Goal: Task Accomplishment & Management: Manage account settings

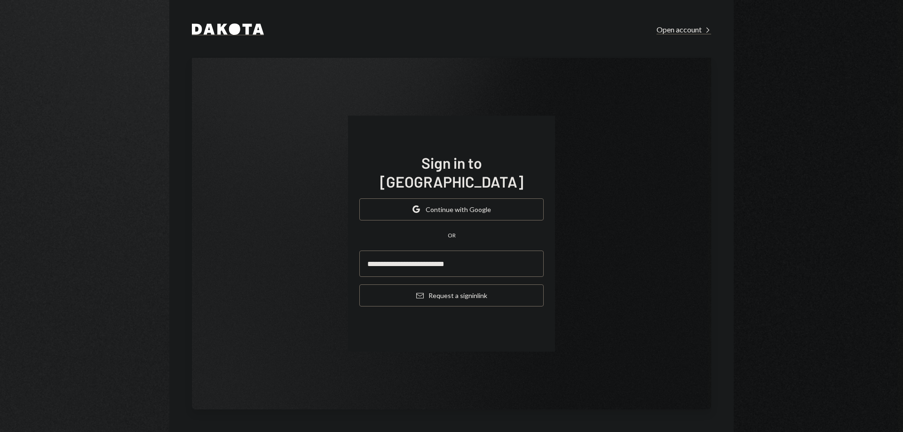
type input "**********"
click at [359, 285] on button "Email Request a sign in link" at bounding box center [451, 296] width 184 height 22
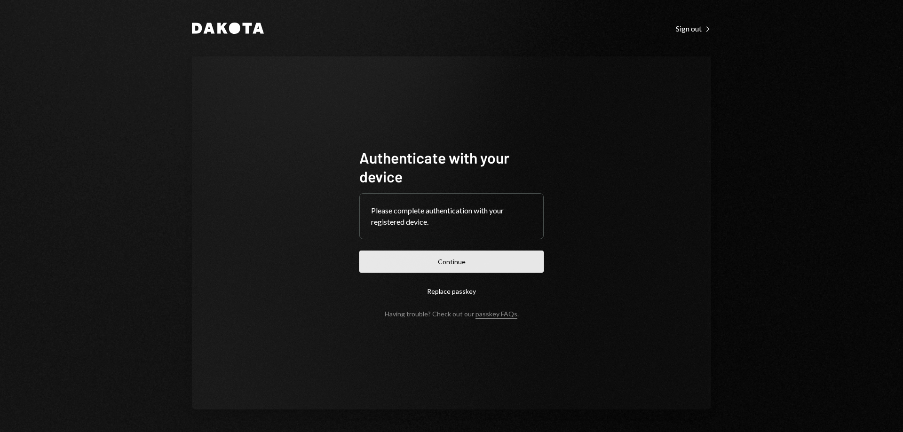
click at [416, 265] on button "Continue" at bounding box center [451, 262] width 184 height 22
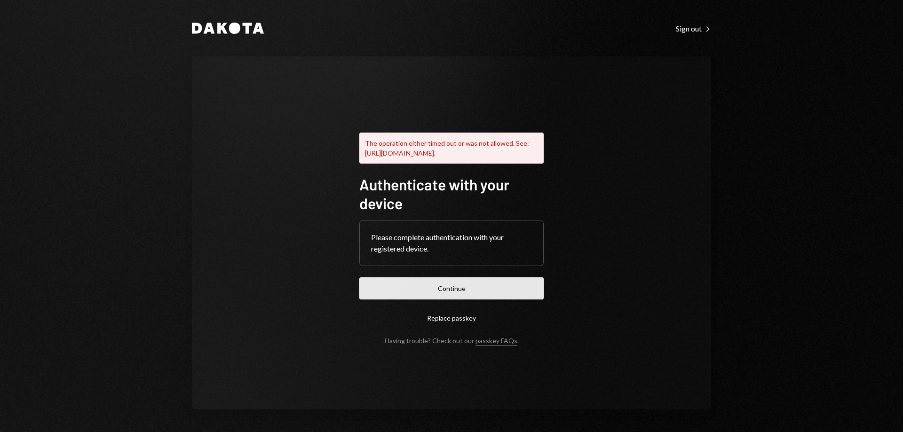
click at [448, 293] on button "Continue" at bounding box center [451, 289] width 184 height 22
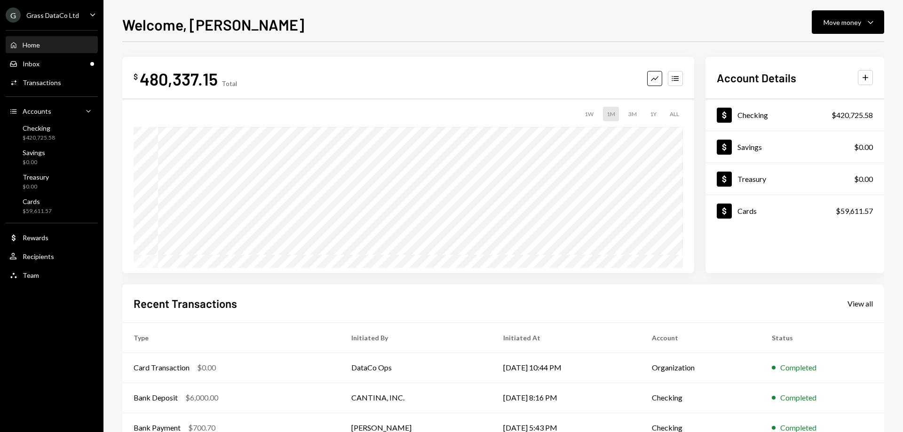
click at [77, 8] on div "G Grass DataCo Ltd Caret Down" at bounding box center [51, 15] width 103 height 15
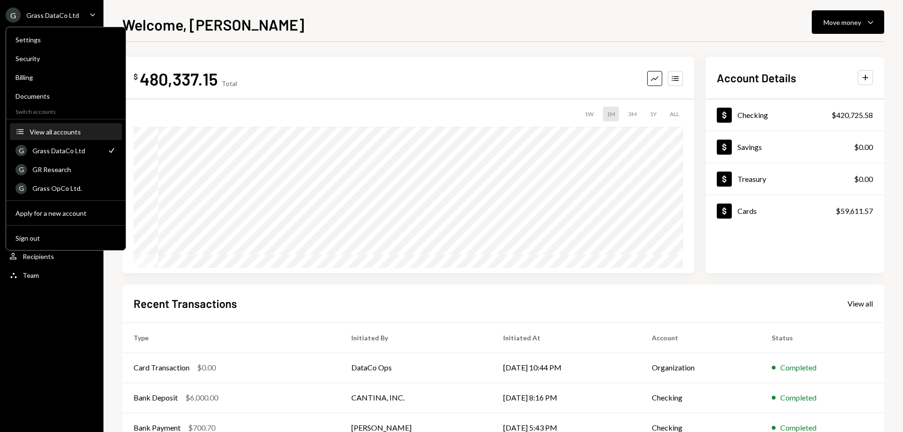
click at [73, 138] on button "Accounts View all accounts" at bounding box center [66, 132] width 112 height 17
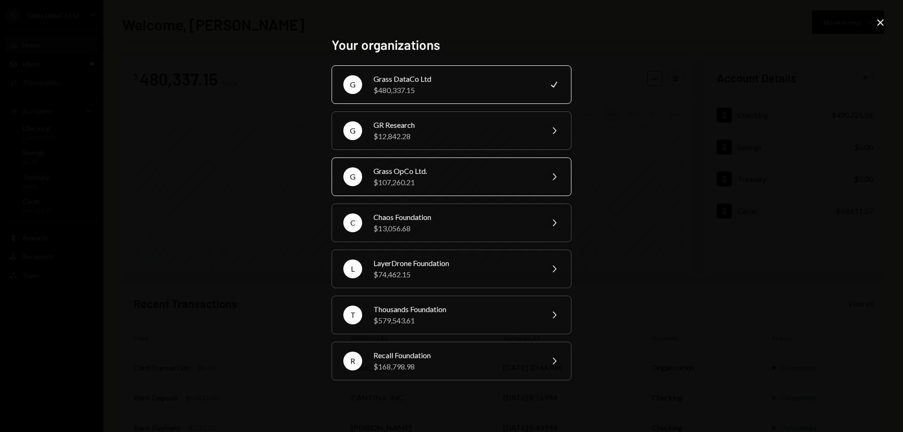
click at [451, 171] on div "Grass OpCo Ltd." at bounding box center [455, 171] width 164 height 11
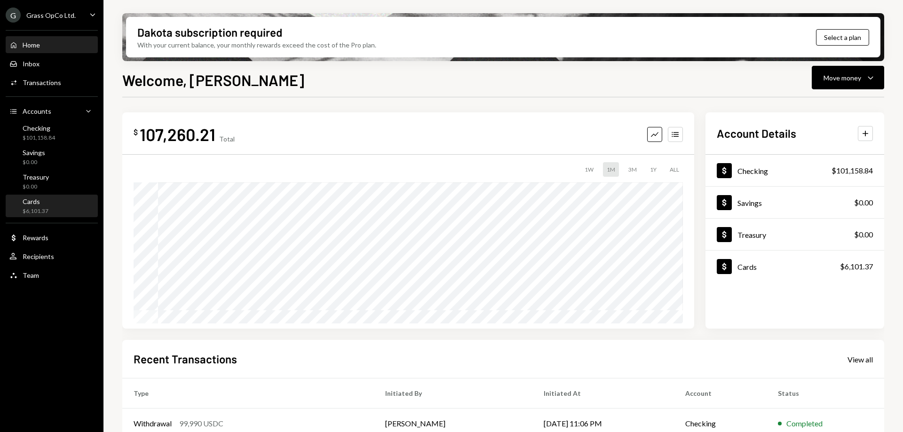
click at [13, 203] on div "Cards $6,101.37" at bounding box center [28, 207] width 39 height 18
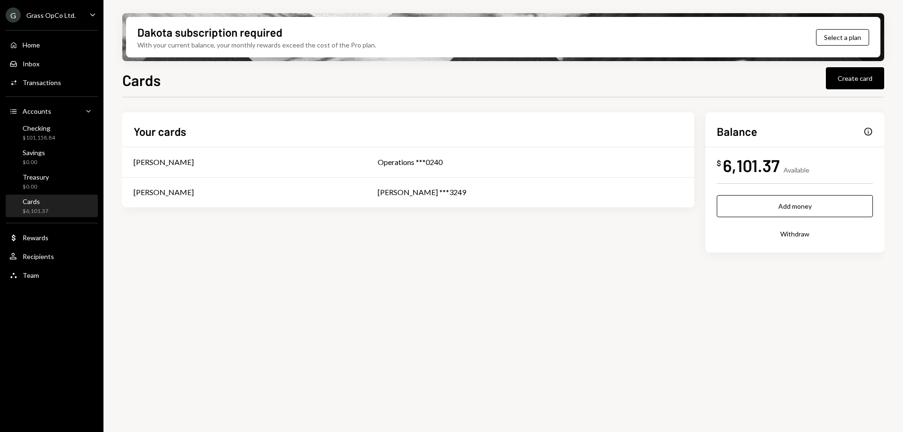
drag, startPoint x: 406, startPoint y: 287, endPoint x: 354, endPoint y: 278, distance: 53.4
click at [354, 278] on div "Your cards Kevin Foster-Archibald Operations ***0240 Michael Hurn MICHAEL H ***…" at bounding box center [503, 197] width 762 height 170
click at [317, 275] on div "Your cards Kevin Foster-Archibald Operations ***0240 Michael Hurn MICHAEL H ***…" at bounding box center [503, 197] width 762 height 170
drag, startPoint x: 295, startPoint y: 274, endPoint x: 282, endPoint y: 273, distance: 13.7
click at [282, 273] on div "Your cards Kevin Foster-Archibald Operations ***0240 Michael Hurn MICHAEL H ***…" at bounding box center [503, 197] width 762 height 170
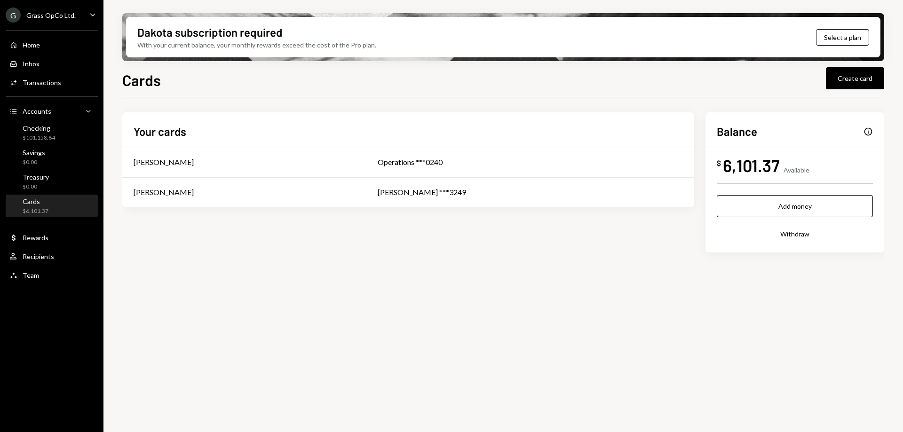
click at [868, 134] on div "Info" at bounding box center [868, 131] width 9 height 9
click at [39, 129] on div "Checking" at bounding box center [39, 128] width 32 height 8
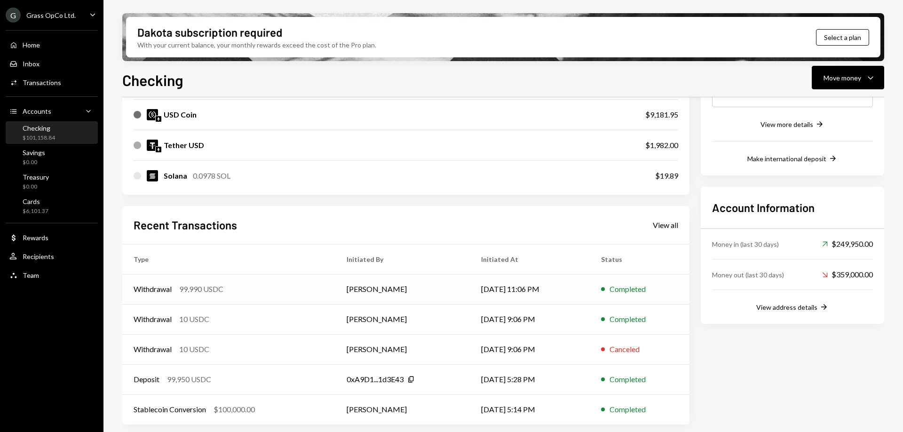
scroll to position [180, 0]
click at [37, 46] on div "Home" at bounding box center [31, 45] width 17 height 8
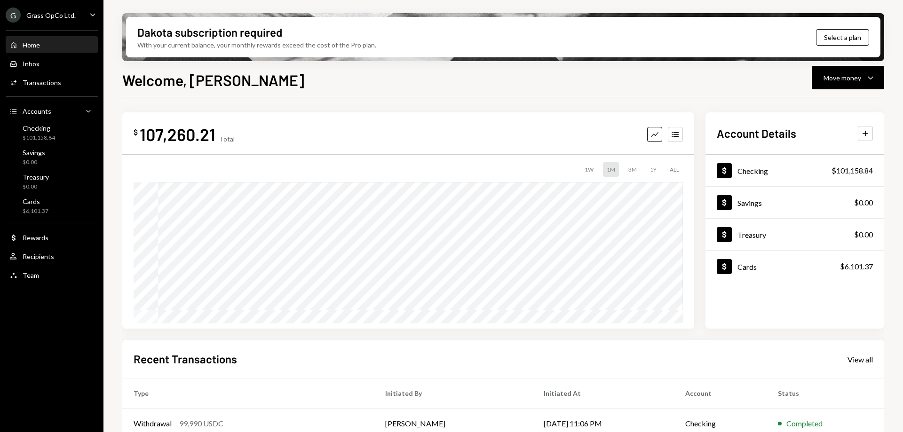
drag, startPoint x: 388, startPoint y: 136, endPoint x: 377, endPoint y: 127, distance: 14.3
drag, startPoint x: 377, startPoint y: 127, endPoint x: 347, endPoint y: 112, distance: 33.2
click at [349, 113] on div "$ 107,260.21 Total Graph Accounts 1W 1M 3M 1Y ALL $208,962.13 Aug 12, 2025" at bounding box center [408, 220] width 572 height 216
click at [340, 106] on div "$ 107,260.21 Total Graph Accounts 1W 1M 3M 1Y ALL $208,962.13 Aug 12, 2025 Acco…" at bounding box center [503, 337] width 762 height 481
drag, startPoint x: 387, startPoint y: 118, endPoint x: 380, endPoint y: 114, distance: 7.6
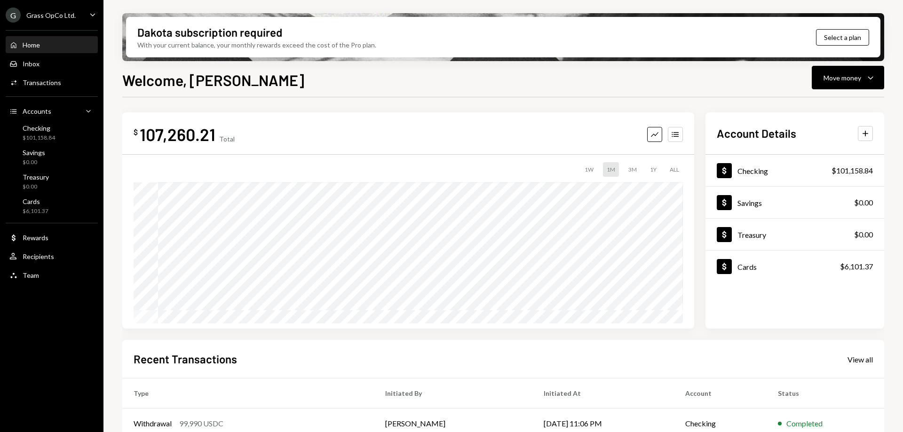
drag, startPoint x: 380, startPoint y: 114, endPoint x: 349, endPoint y: 102, distance: 33.1
click at [349, 102] on div "$ 107,260.21 Total Graph Accounts 1W 1M 3M 1Y ALL $208,962.13 Aug 12, 2025 Acco…" at bounding box center [503, 337] width 762 height 481
click at [348, 102] on div "$ 107,260.21 Total Graph Accounts 1W 1M 3M 1Y ALL $208,962.13 Aug 12, 2025 Acco…" at bounding box center [503, 337] width 762 height 481
click at [347, 102] on div "$ 107,260.21 Total Graph Accounts 1W 1M 3M 1Y ALL $208,962.13 Aug 12, 2025 Acco…" at bounding box center [503, 337] width 762 height 481
click at [345, 102] on div "$ 107,260.21 Total Graph Accounts 1W 1M 3M 1Y ALL $208,962.13 Aug 12, 2025 Acco…" at bounding box center [503, 337] width 762 height 481
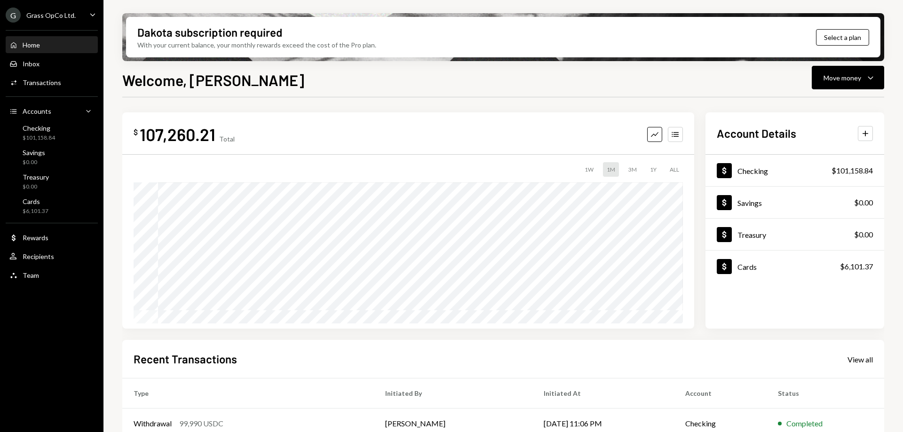
click at [348, 112] on div "$ 107,260.21 Total Graph Accounts 1W 1M 3M 1Y ALL $208,962.13 Aug 12, 2025" at bounding box center [408, 220] width 572 height 216
click at [346, 112] on div "$ 107,260.21 Total Graph Accounts 1W 1M 3M 1Y ALL $208,962.13 Aug 12, 2025" at bounding box center [408, 220] width 572 height 216
click at [347, 108] on div "$ 107,260.21 Total Graph Accounts 1W 1M 3M 1Y ALL $208,962.13 Aug 12, 2025 Acco…" at bounding box center [503, 337] width 762 height 481
click at [343, 108] on div "$ 107,260.21 Total Graph Accounts 1W 1M 3M 1Y ALL $208,962.13 Aug 12, 2025 Acco…" at bounding box center [503, 337] width 762 height 481
click at [340, 107] on div "$ 107,260.21 Total Graph Accounts 1W 1M 3M 1Y ALL $208,962.13 Aug 12, 2025 Acco…" at bounding box center [503, 337] width 762 height 481
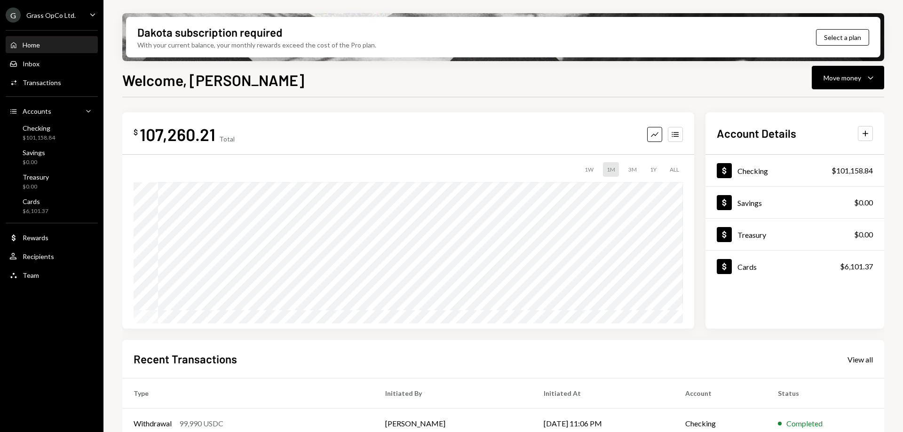
drag, startPoint x: 340, startPoint y: 107, endPoint x: 329, endPoint y: 110, distance: 11.3
click at [329, 110] on div "$ 107,260.21 Total Graph Accounts 1W 1M 3M 1Y ALL $208,962.13 Aug 12, 2025 Acco…" at bounding box center [503, 337] width 762 height 481
click at [325, 108] on div "$ 107,260.21 Total Graph Accounts 1W 1M 3M 1Y ALL $208,962.13 Aug 12, 2025 Acco…" at bounding box center [503, 337] width 762 height 481
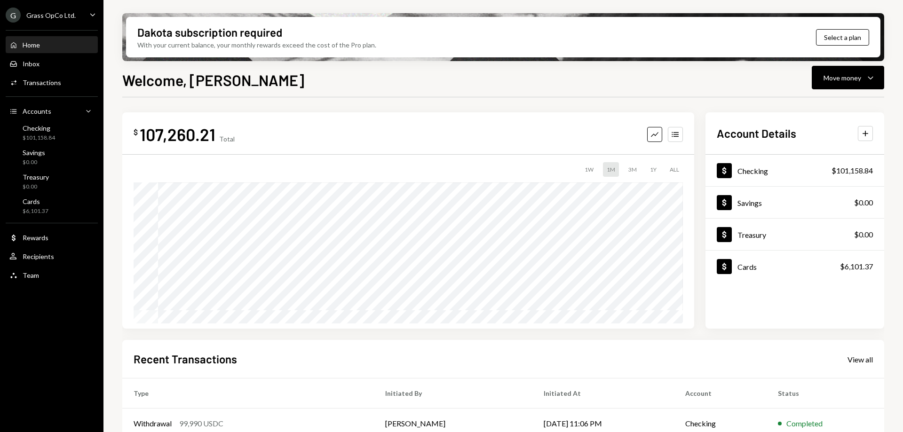
click at [325, 108] on div "$ 107,260.21 Total Graph Accounts 1W 1M 3M 1Y ALL $208,962.13 Aug 12, 2025 Acco…" at bounding box center [503, 337] width 762 height 481
click at [679, 134] on icon "Accounts" at bounding box center [675, 134] width 9 height 9
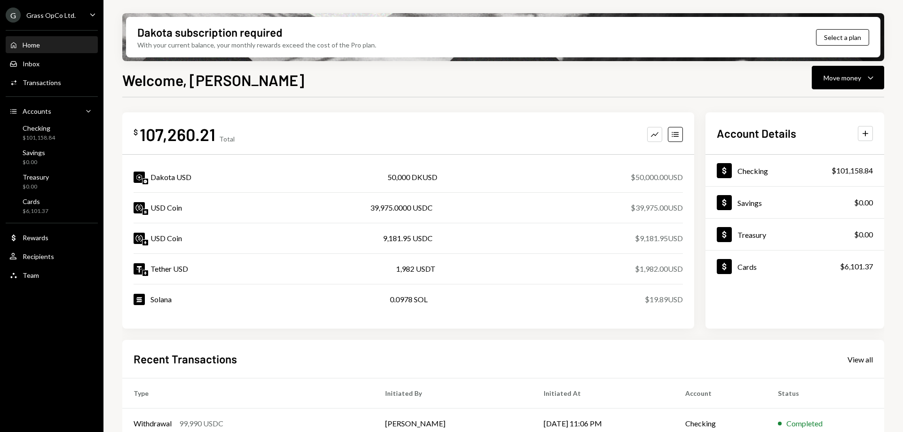
click at [640, 125] on div "$ 107,260.21 Total Graph Accounts" at bounding box center [408, 134] width 549 height 21
drag, startPoint x: 628, startPoint y: 118, endPoint x: 624, endPoint y: 116, distance: 4.9
click at [624, 116] on div "$ 107,260.21 Total Graph Accounts Dakota USD 50,000 DKUSD $50,000.00 USD USD Co…" at bounding box center [408, 220] width 572 height 216
click at [623, 116] on div "$ 107,260.21 Total Graph Accounts Dakota USD 50,000 DKUSD $50,000.00 USD USD Co…" at bounding box center [408, 220] width 572 height 216
click at [622, 116] on div "$ 107,260.21 Total Graph Accounts Dakota USD 50,000 DKUSD $50,000.00 USD USD Co…" at bounding box center [408, 220] width 572 height 216
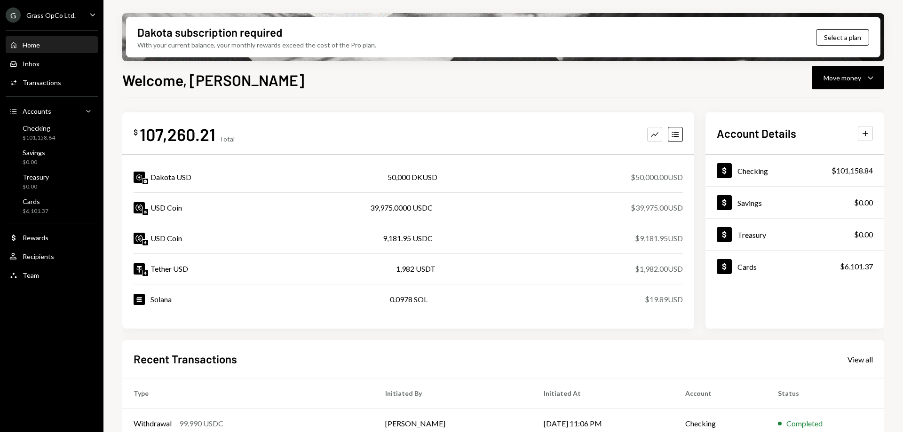
click at [621, 116] on div "$ 107,260.21 Total Graph Accounts Dakota USD 50,000 DKUSD $50,000.00 USD USD Co…" at bounding box center [408, 220] width 572 height 216
click at [650, 137] on icon "Graph" at bounding box center [654, 134] width 9 height 9
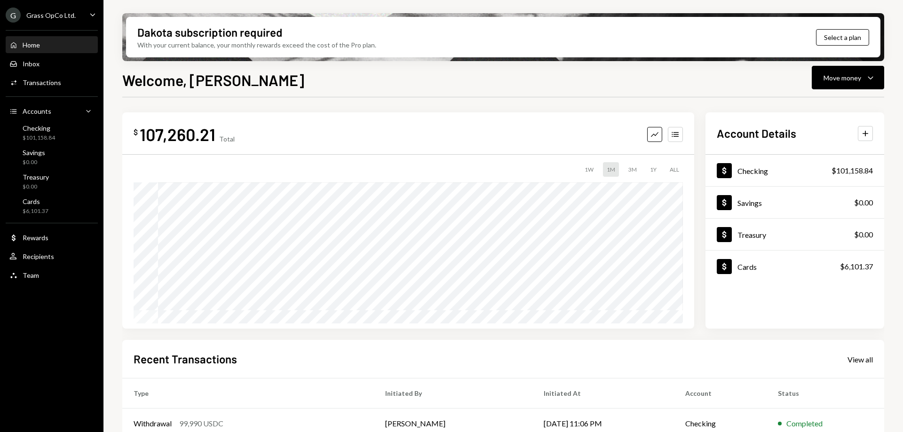
drag, startPoint x: 566, startPoint y: 118, endPoint x: 558, endPoint y: 113, distance: 9.5
drag, startPoint x: 558, startPoint y: 113, endPoint x: 533, endPoint y: 106, distance: 26.0
click at [536, 106] on div "$ 107,260.21 Total Graph Accounts 1W 1M 3M 1Y ALL Account Details Plus Dollar C…" at bounding box center [503, 337] width 762 height 481
drag, startPoint x: 533, startPoint y: 106, endPoint x: 522, endPoint y: 105, distance: 11.3
drag, startPoint x: 522, startPoint y: 105, endPoint x: 494, endPoint y: 103, distance: 27.4
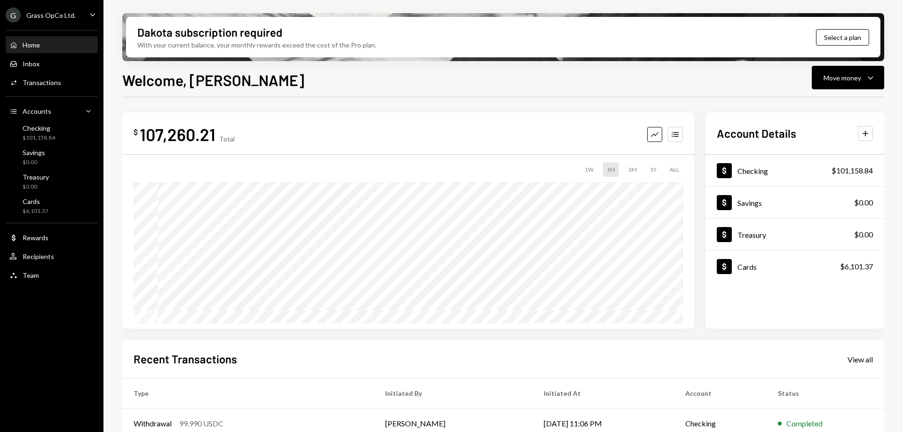
click at [507, 104] on div "$ 107,260.21 Total Graph Accounts 1W 1M 3M 1Y ALL Account Details Plus Dollar C…" at bounding box center [503, 337] width 762 height 481
click at [479, 102] on div "$ 107,260.21 Total Graph Accounts 1W 1M 3M 1Y ALL Account Details Plus Dollar C…" at bounding box center [503, 337] width 762 height 481
click at [459, 102] on div "$ 107,260.21 Total Graph Accounts 1W 1M 3M 1Y ALL Account Details Plus Dollar C…" at bounding box center [503, 337] width 762 height 481
click at [56, 82] on div "Transactions" at bounding box center [42, 83] width 39 height 8
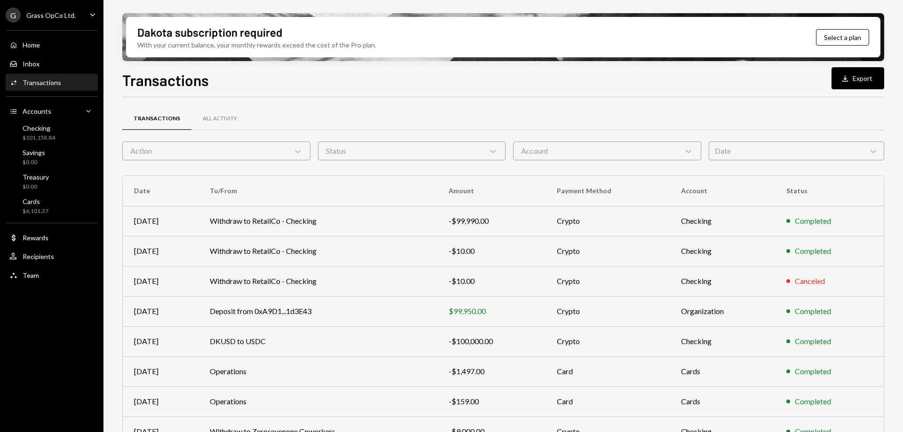
click at [252, 154] on div "Action Chevron Down" at bounding box center [216, 151] width 188 height 19
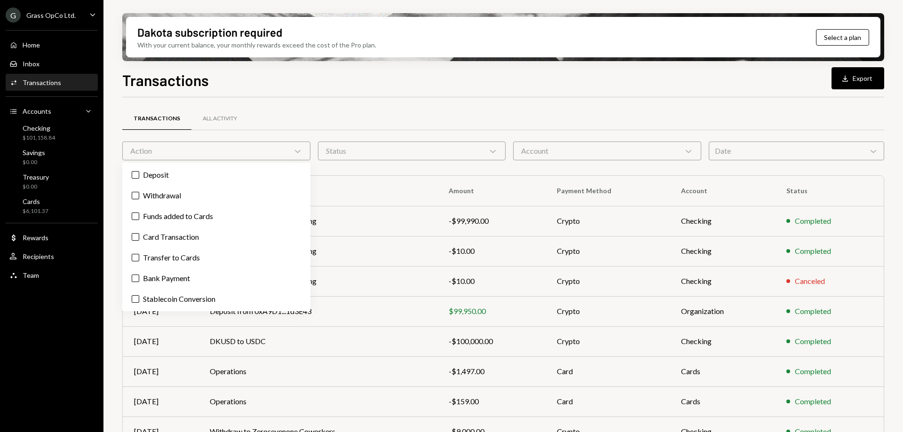
click at [252, 154] on div "Action Chevron Down" at bounding box center [216, 151] width 188 height 19
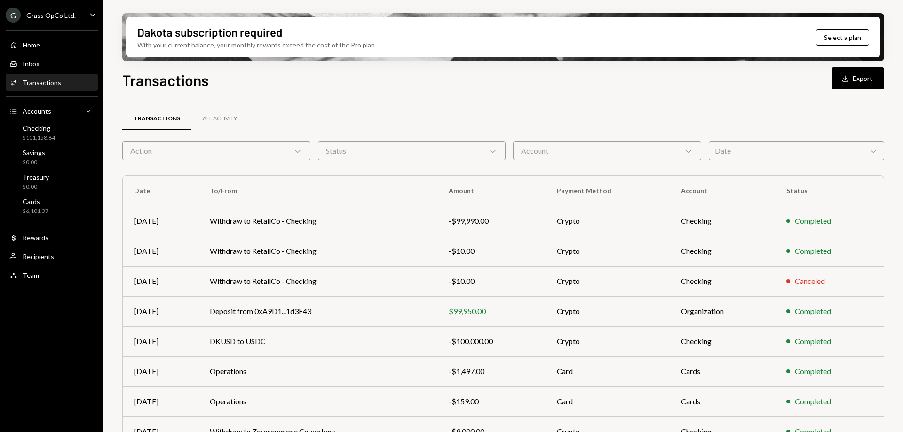
click at [252, 154] on div "Action Chevron Down" at bounding box center [216, 151] width 188 height 19
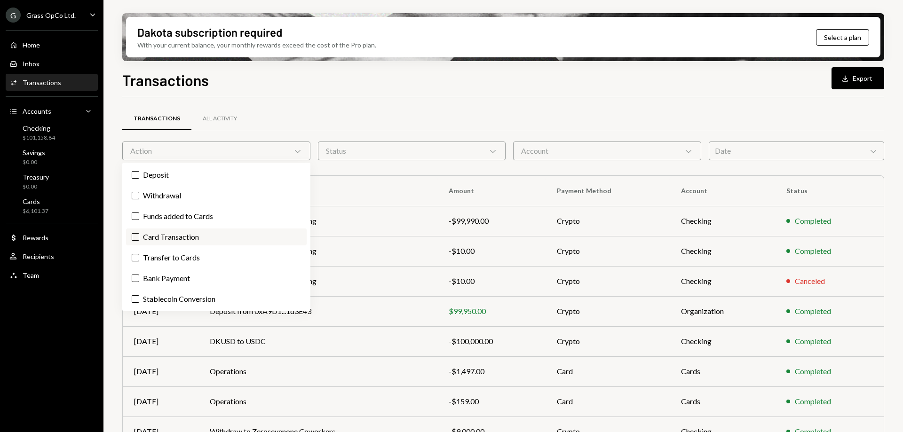
click at [166, 236] on label "Card Transaction" at bounding box center [216, 237] width 181 height 17
click at [139, 236] on button "Card Transaction" at bounding box center [136, 237] width 8 height 8
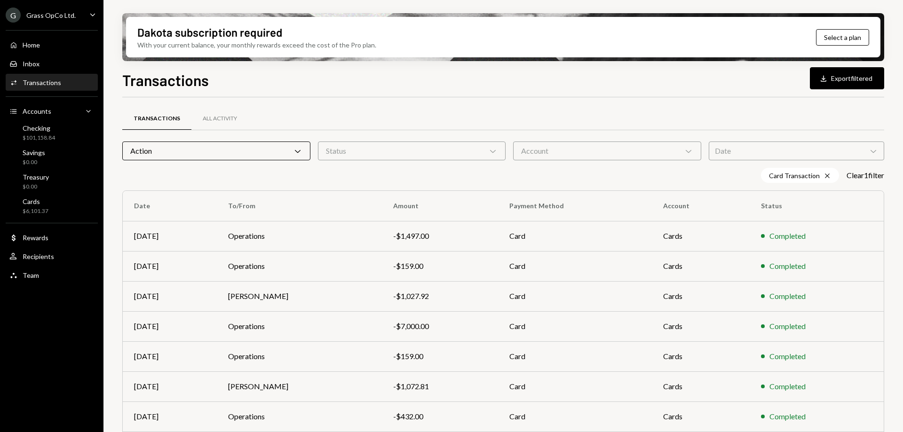
click at [340, 122] on div "Transactions All Activity" at bounding box center [503, 119] width 762 height 24
drag, startPoint x: 340, startPoint y: 122, endPoint x: 334, endPoint y: 116, distance: 8.3
drag, startPoint x: 334, startPoint y: 116, endPoint x: 328, endPoint y: 112, distance: 7.1
click at [328, 112] on div "Transactions All Activity" at bounding box center [503, 119] width 762 height 24
drag, startPoint x: 323, startPoint y: 109, endPoint x: 319, endPoint y: 118, distance: 10.0
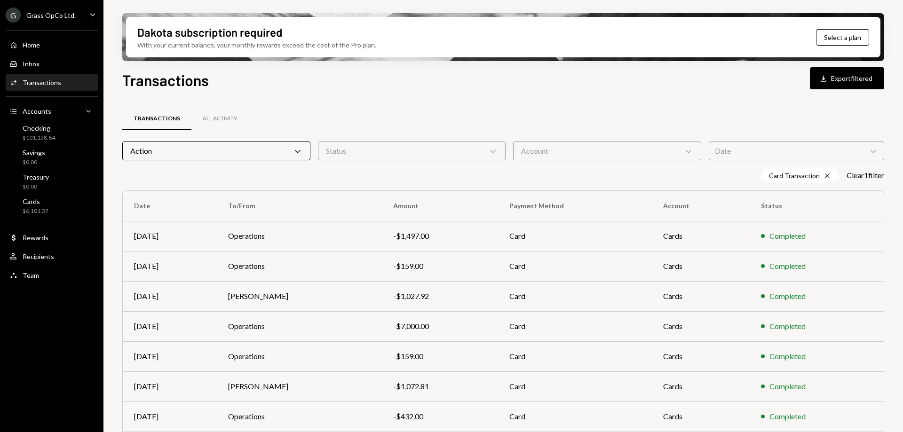
click at [323, 109] on div "Transactions All Activity" at bounding box center [503, 119] width 762 height 24
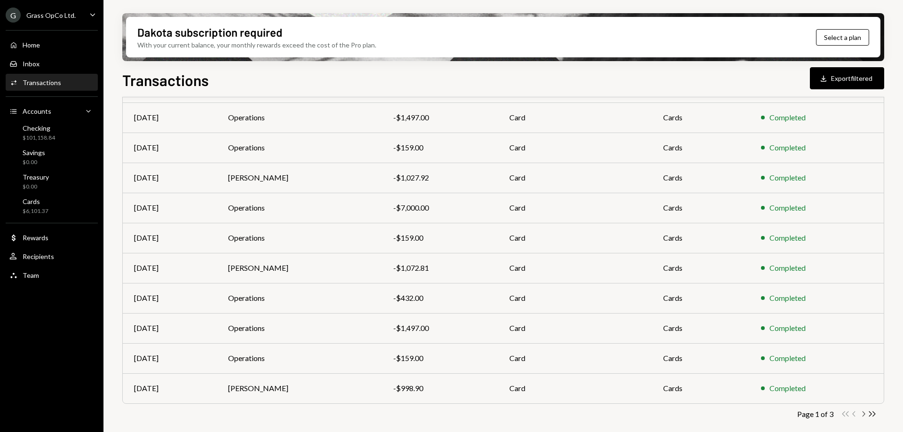
click at [861, 412] on icon "Chevron Right" at bounding box center [863, 414] width 9 height 9
click at [854, 414] on icon "Chevron Left" at bounding box center [854, 414] width 9 height 9
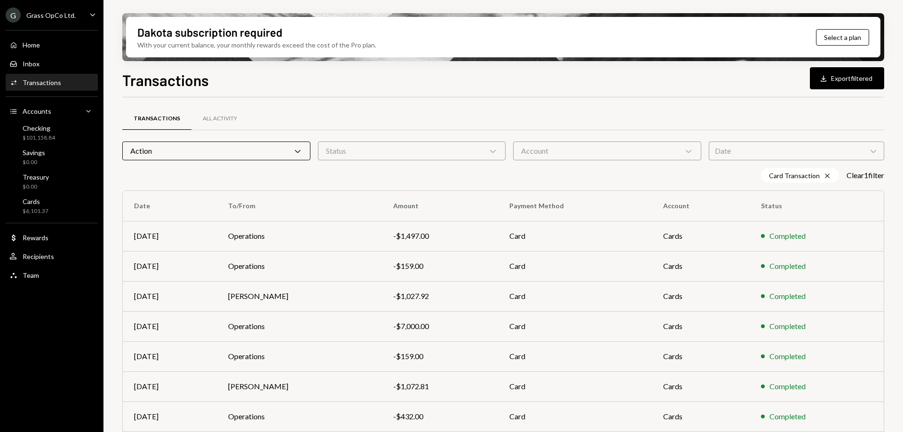
drag, startPoint x: 331, startPoint y: 96, endPoint x: 317, endPoint y: 86, distance: 17.9
click at [319, 89] on div "Transactions Download Export filtered" at bounding box center [503, 79] width 762 height 21
click at [316, 86] on div "Transactions Download Export filtered" at bounding box center [503, 79] width 762 height 21
